Goal: Transaction & Acquisition: Purchase product/service

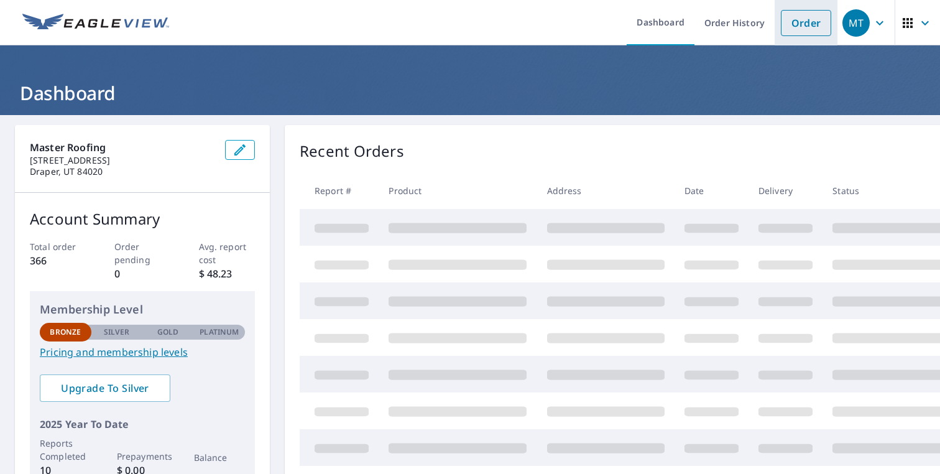
click at [811, 29] on link "Order" at bounding box center [806, 23] width 50 height 26
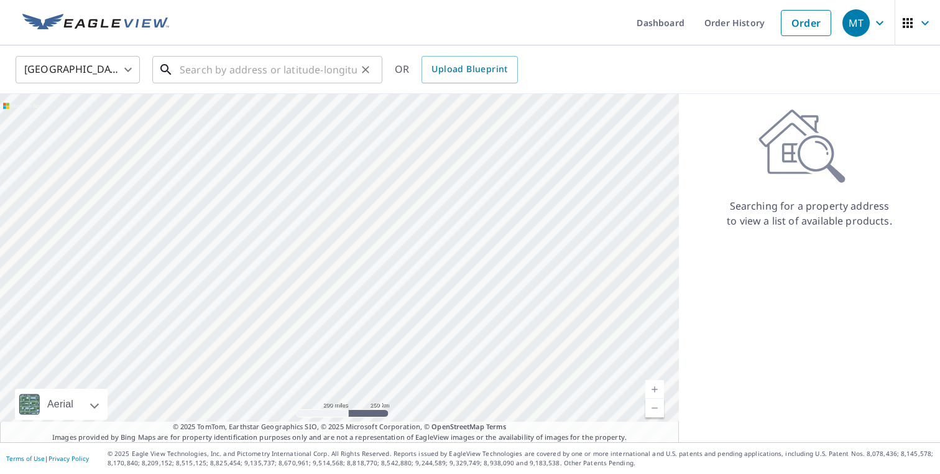
click at [231, 67] on input "text" at bounding box center [268, 69] width 177 height 35
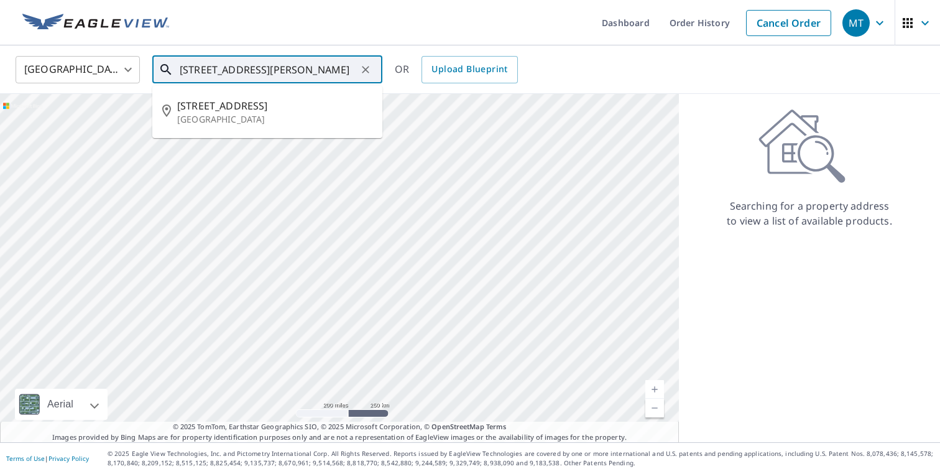
drag, startPoint x: 209, startPoint y: 67, endPoint x: 280, endPoint y: 68, distance: 71.5
click at [280, 68] on input "[STREET_ADDRESS][PERSON_NAME]" at bounding box center [268, 69] width 177 height 35
click at [217, 119] on p "[GEOGRAPHIC_DATA]" at bounding box center [274, 119] width 195 height 12
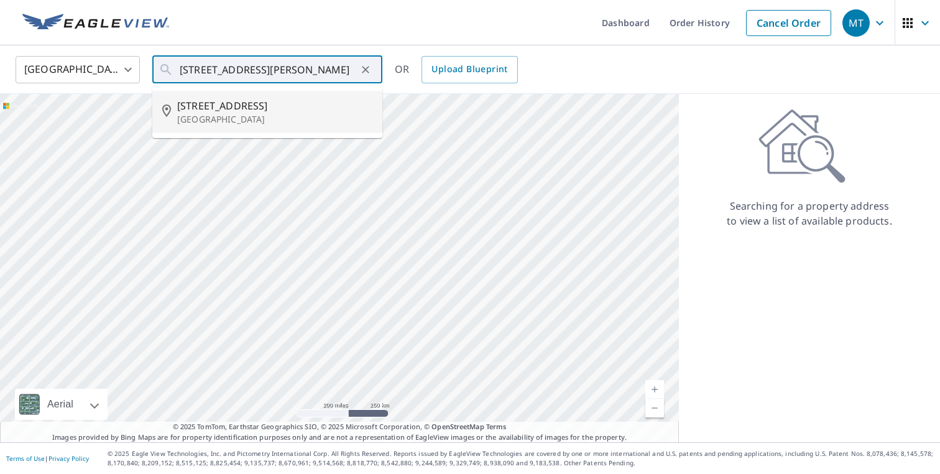
type input "[STREET_ADDRESS]"
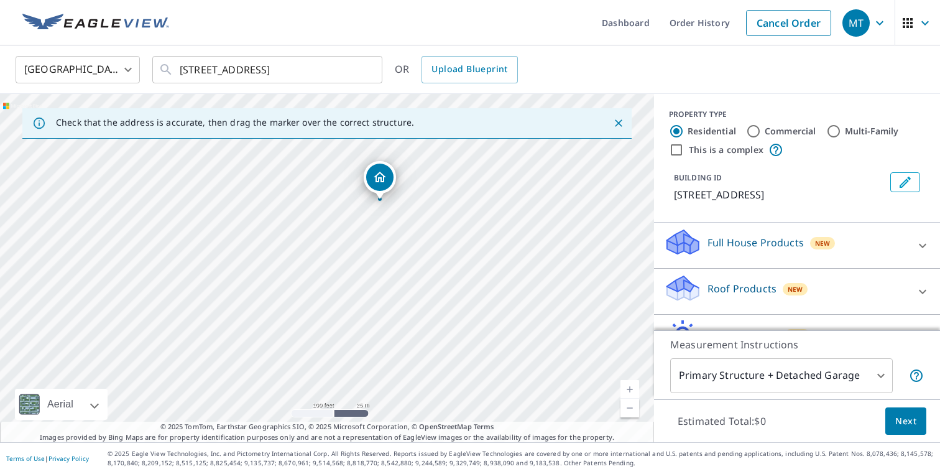
drag, startPoint x: 240, startPoint y: 323, endPoint x: 293, endPoint y: 256, distance: 85.5
click at [293, 256] on div "[STREET_ADDRESS]" at bounding box center [327, 268] width 654 height 348
drag, startPoint x: 318, startPoint y: 247, endPoint x: 318, endPoint y: 277, distance: 30.5
click at [330, 288] on div "[STREET_ADDRESS]" at bounding box center [327, 268] width 654 height 348
click at [304, 256] on div "[STREET_ADDRESS]" at bounding box center [327, 268] width 654 height 348
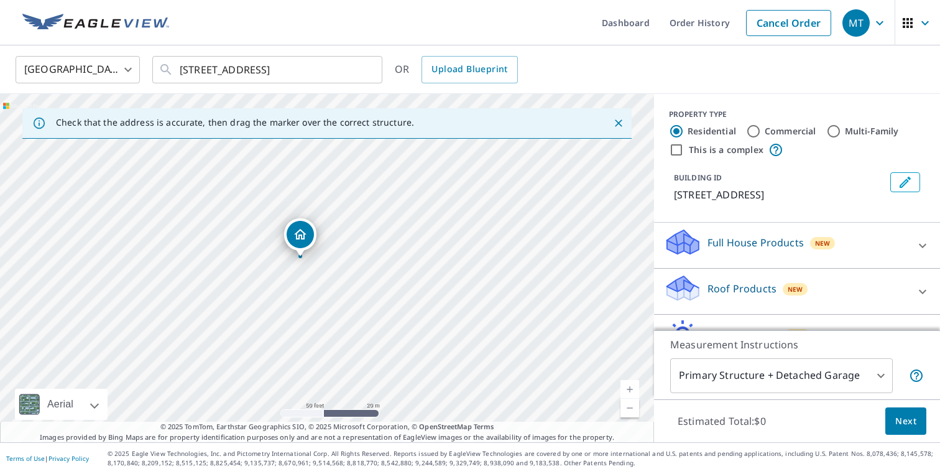
drag, startPoint x: 527, startPoint y: 209, endPoint x: 309, endPoint y: 234, distance: 219.2
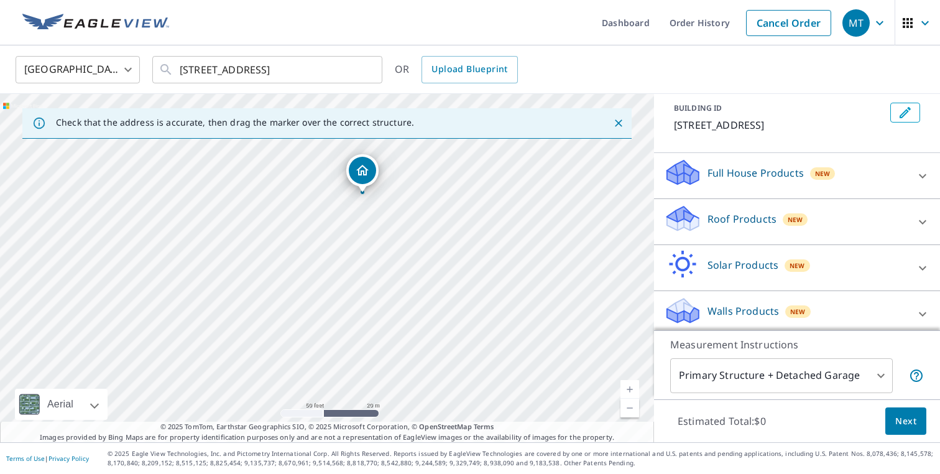
scroll to position [76, 0]
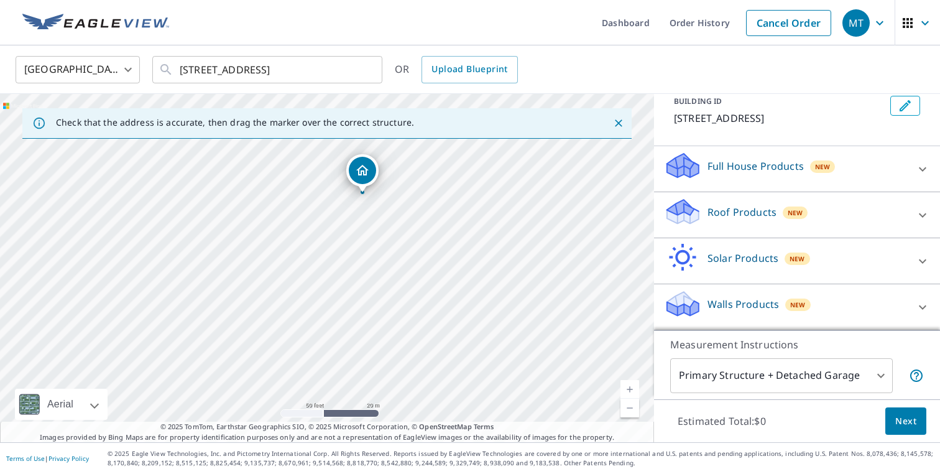
click at [768, 213] on p "Roof Products" at bounding box center [742, 212] width 69 height 15
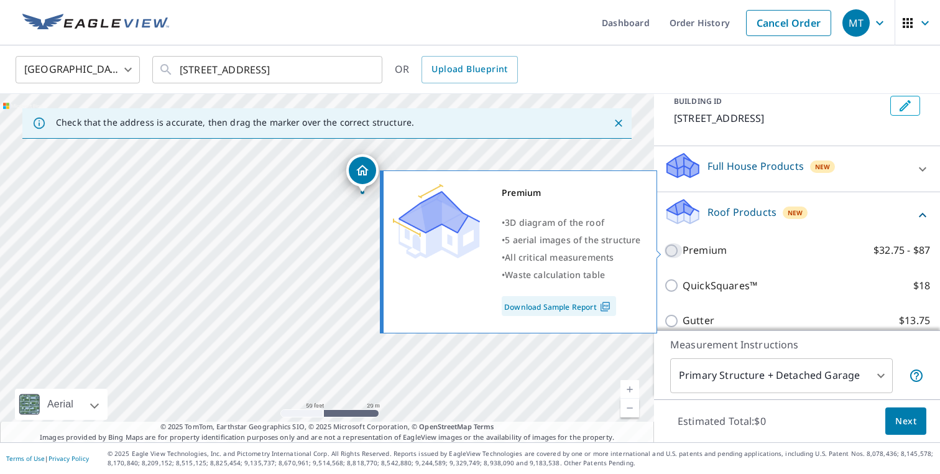
click at [682, 248] on input "Premium $32.75 - $87" at bounding box center [673, 250] width 19 height 15
checkbox input "true"
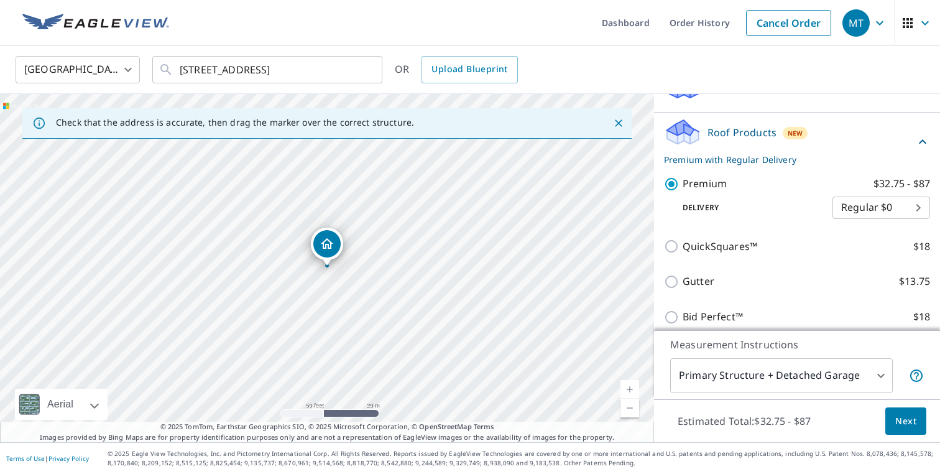
scroll to position [259, 0]
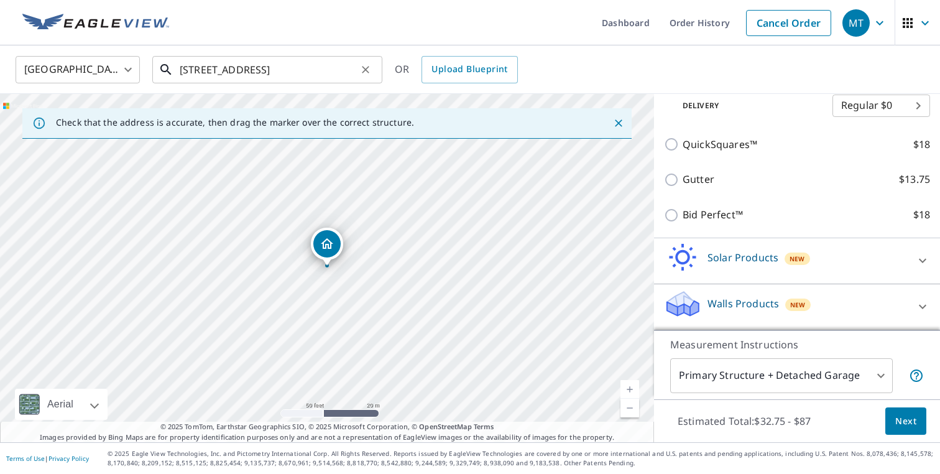
click at [198, 68] on input "[STREET_ADDRESS]" at bounding box center [268, 69] width 177 height 35
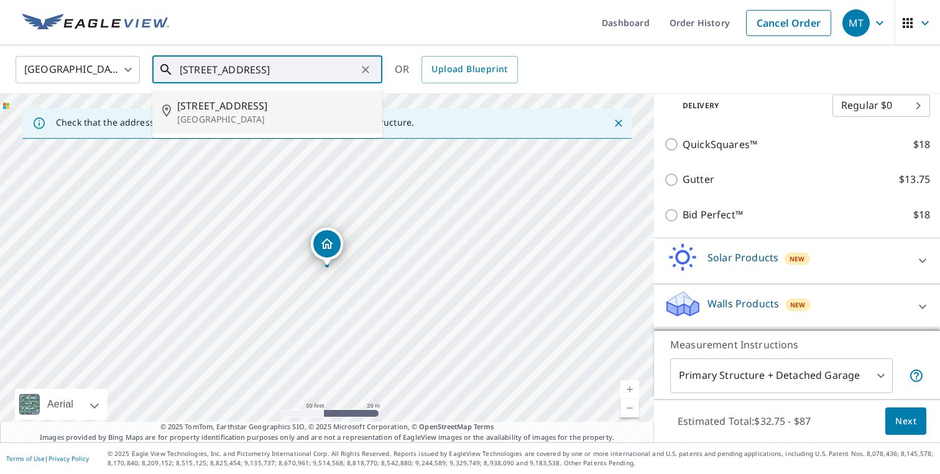
click at [322, 288] on div "[STREET_ADDRESS]" at bounding box center [327, 268] width 654 height 348
type input "[STREET_ADDRESS]"
click at [581, 76] on div "[GEOGRAPHIC_DATA] [GEOGRAPHIC_DATA] ​ [STREET_ADDRESS] ​ [STREET_ADDRESS] OR Up…" at bounding box center [465, 69] width 919 height 29
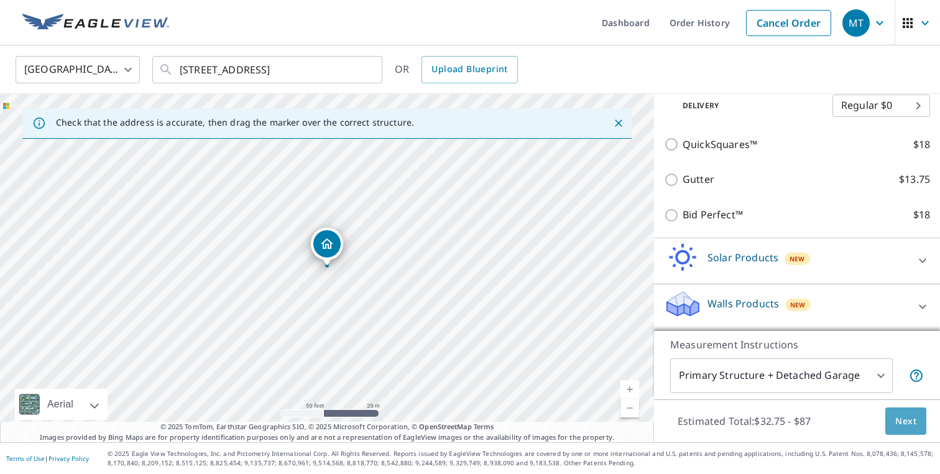
click at [901, 419] on span "Next" at bounding box center [906, 422] width 21 height 16
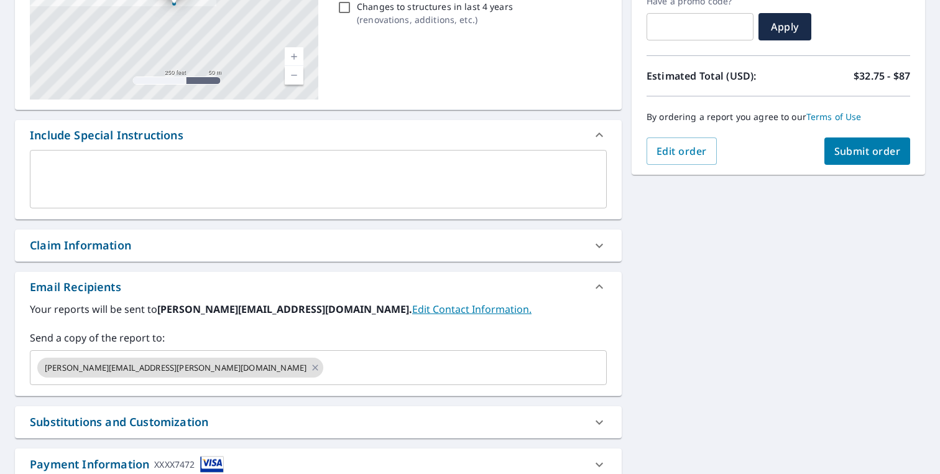
scroll to position [228, 0]
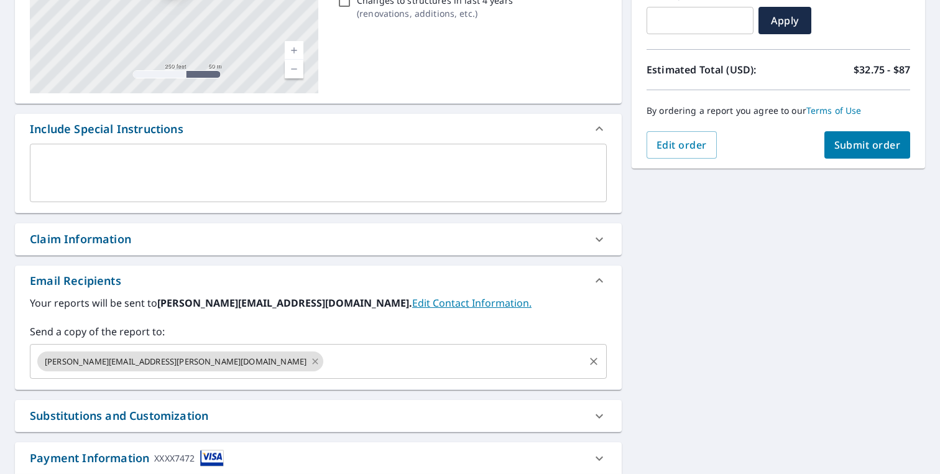
click at [312, 360] on icon at bounding box center [315, 361] width 6 height 6
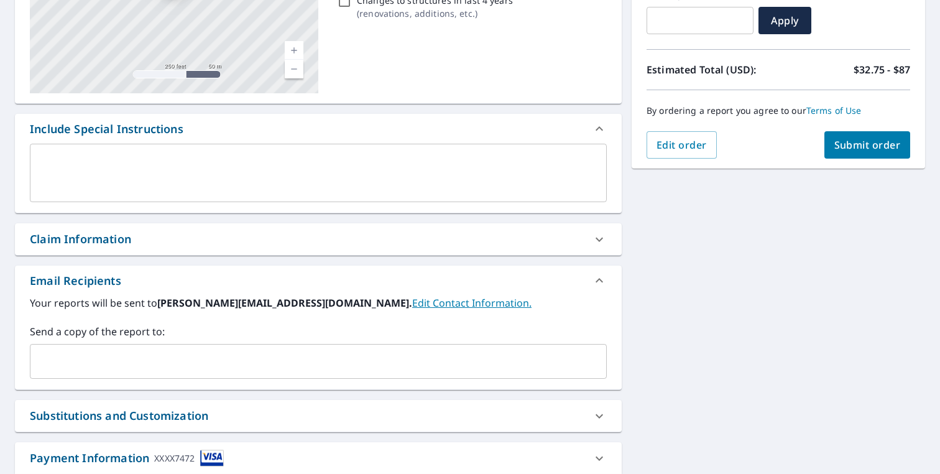
click at [173, 364] on input "text" at bounding box center [308, 362] width 547 height 24
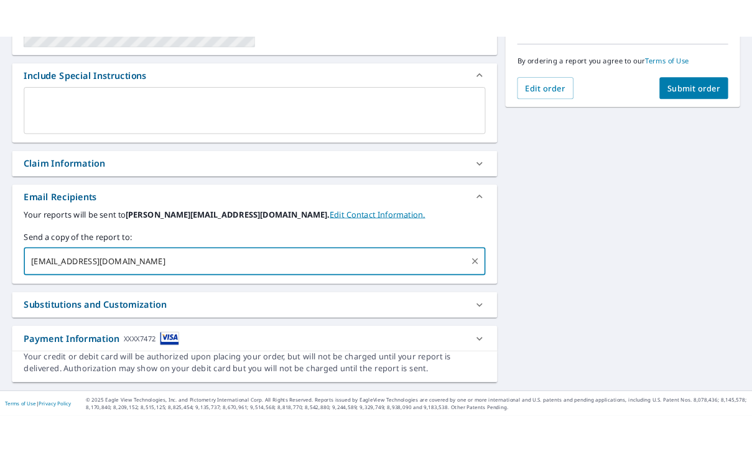
scroll to position [0, 0]
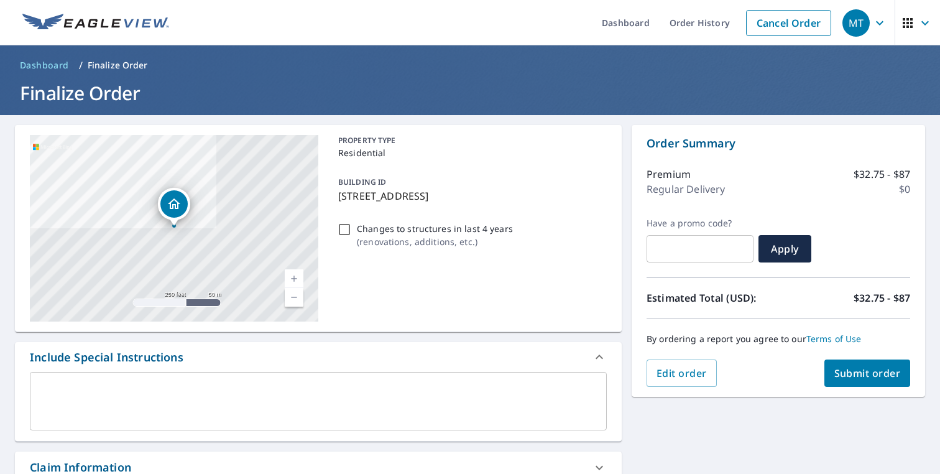
type input "[EMAIL_ADDRESS][DOMAIN_NAME]"
click at [861, 369] on span "Submit order" at bounding box center [868, 373] width 67 height 14
